Goal: Find specific page/section: Find specific page/section

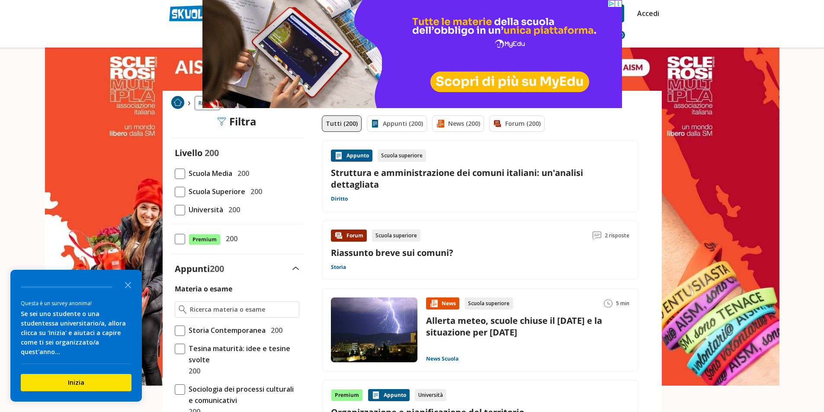
click at [180, 177] on span at bounding box center [180, 174] width 10 height 10
click at [175, 174] on input "Scuola Media 200" at bounding box center [175, 174] width 0 height 0
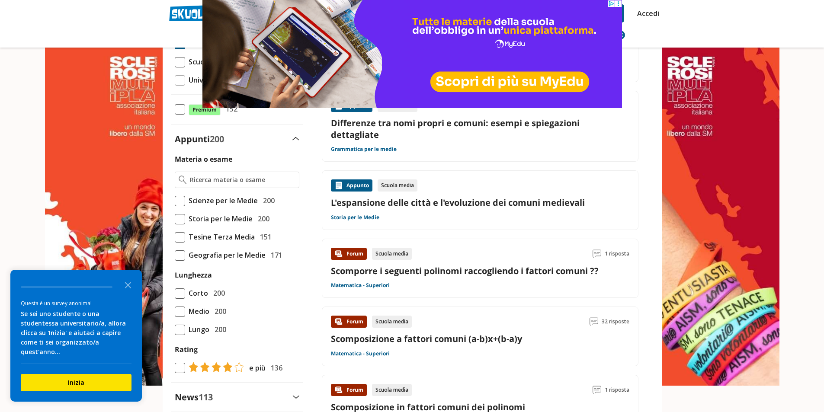
click at [181, 216] on span at bounding box center [180, 219] width 10 height 10
click at [175, 219] on input "Storia per le Medie 200" at bounding box center [175, 219] width 0 height 0
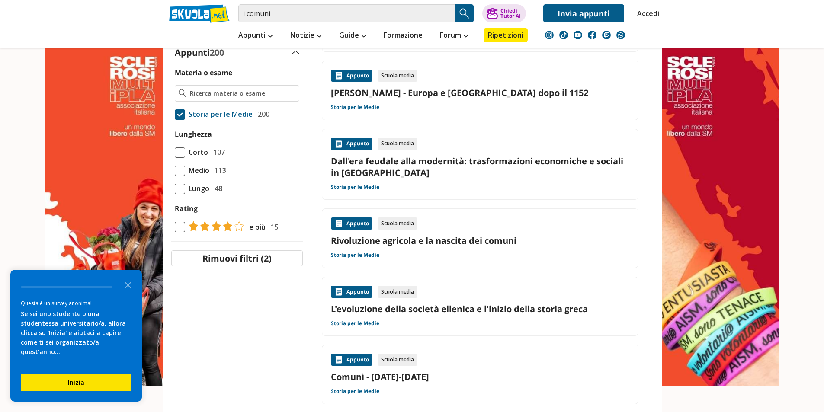
click at [179, 189] on span at bounding box center [180, 189] width 10 height 10
click at [175, 189] on input "Lungo 48" at bounding box center [175, 189] width 0 height 0
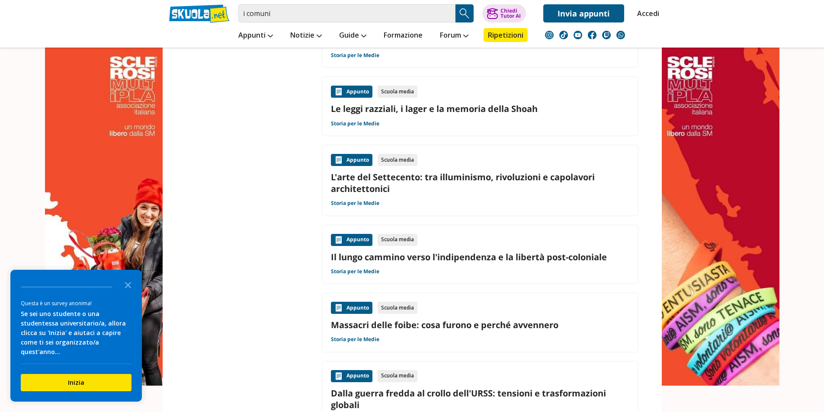
scroll to position [865, 0]
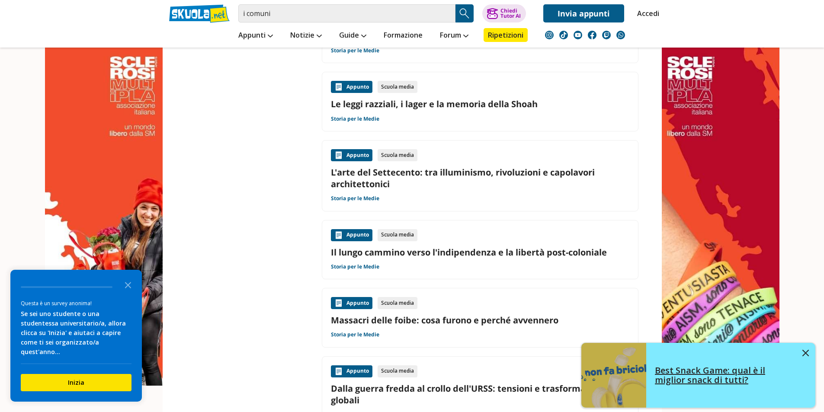
click at [805, 347] on link "Best Snack Game: qual è il miglior snack di tutti?" at bounding box center [699, 375] width 234 height 65
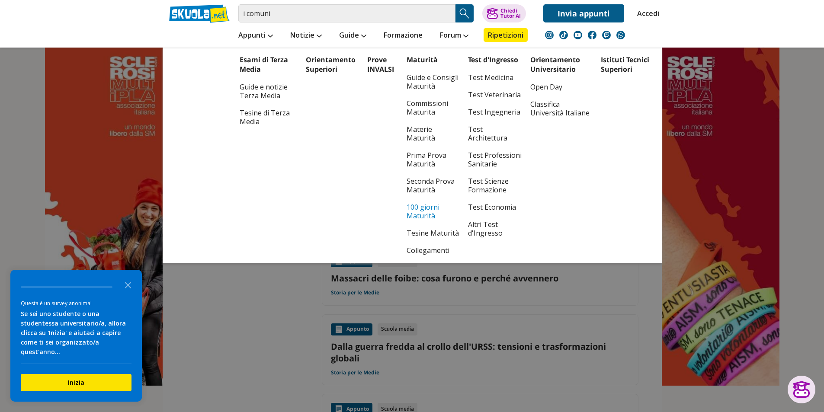
scroll to position [909, 0]
click at [482, 225] on link "Altri Test d'Ingresso" at bounding box center [495, 229] width 54 height 26
